Goal: Navigation & Orientation: Find specific page/section

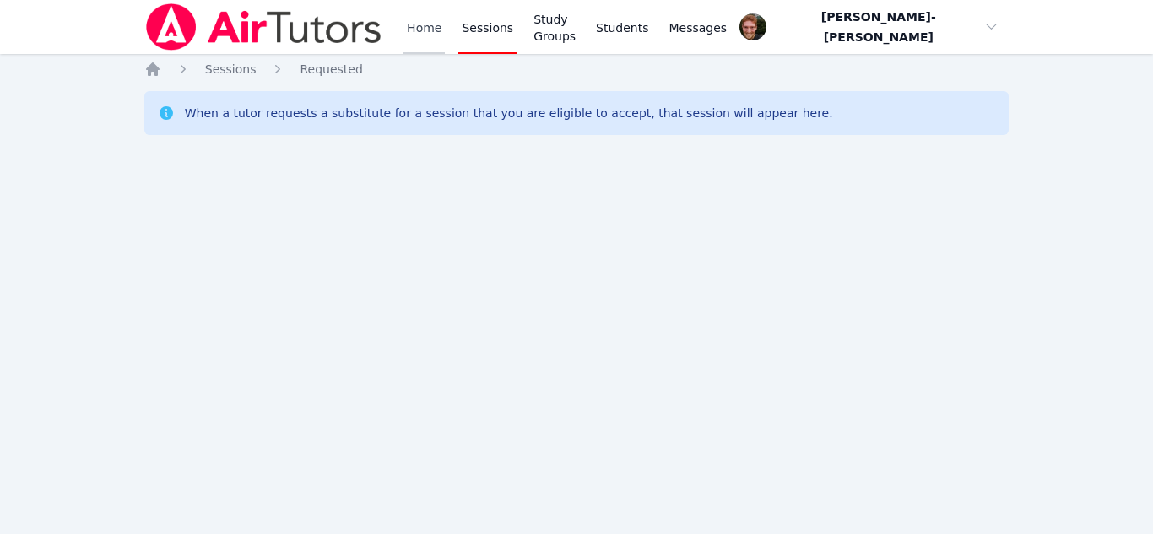
click at [416, 20] on link "Home" at bounding box center [423, 27] width 41 height 54
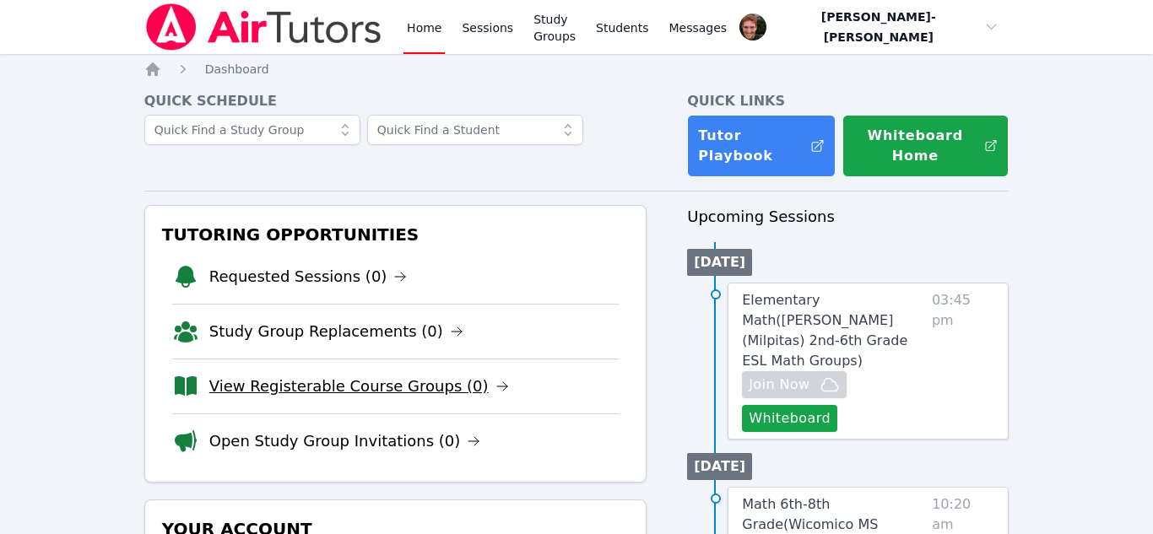
click at [315, 375] on link "View Registerable Course Groups (0)" at bounding box center [359, 387] width 300 height 24
click at [376, 377] on link "View Registerable Course Groups (0)" at bounding box center [359, 387] width 300 height 24
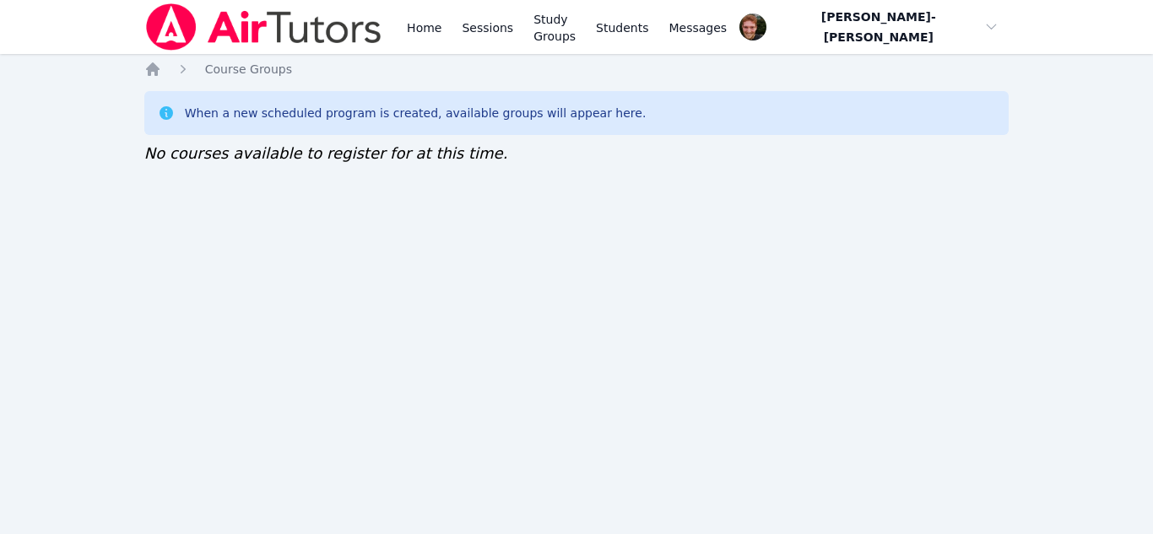
click at [490, 354] on div "Home Sessions Study Groups Students Messages Open user menu Vincent Astray-Cane…" at bounding box center [576, 267] width 1153 height 534
click at [428, 34] on link "Home" at bounding box center [423, 27] width 41 height 54
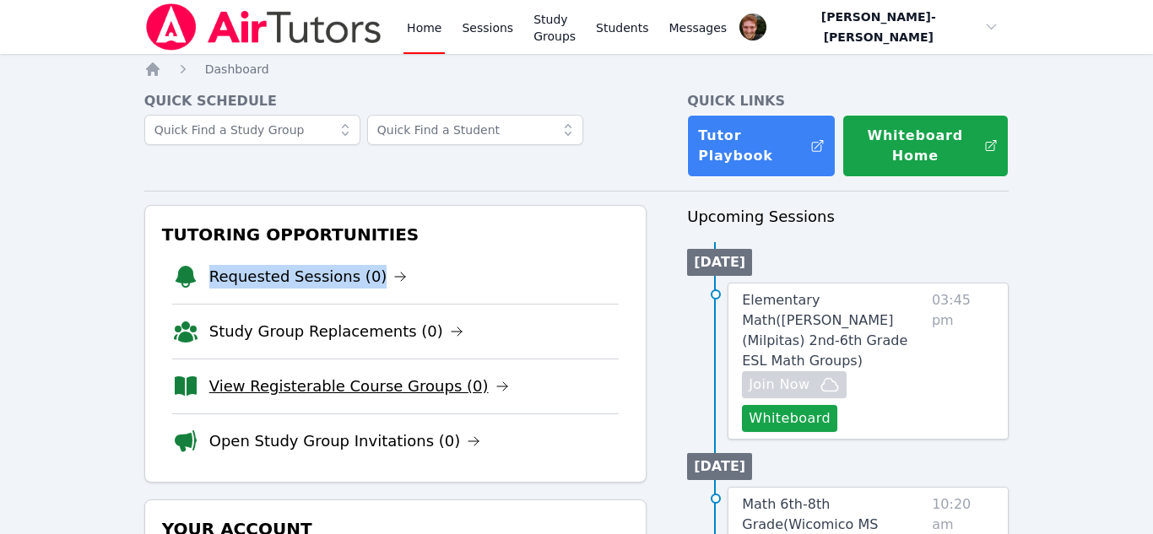
click at [302, 375] on link "View Registerable Course Groups (0)" at bounding box center [359, 387] width 300 height 24
